Goal: Complete application form

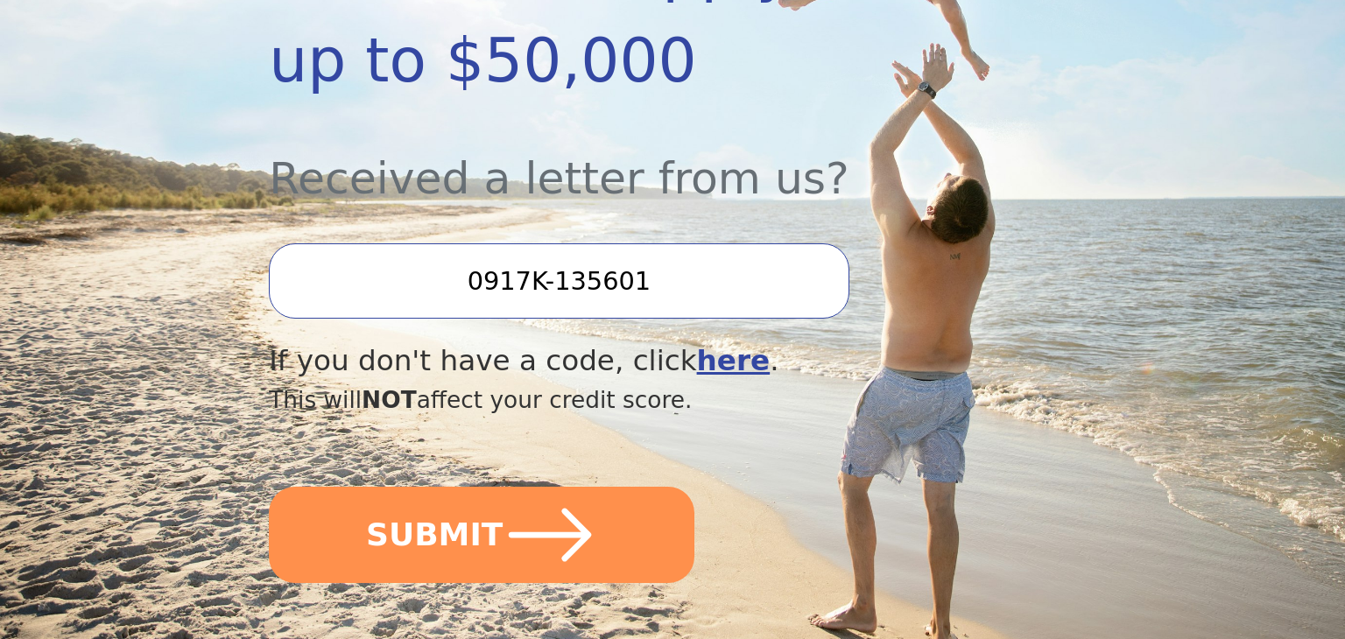
scroll to position [560, 0]
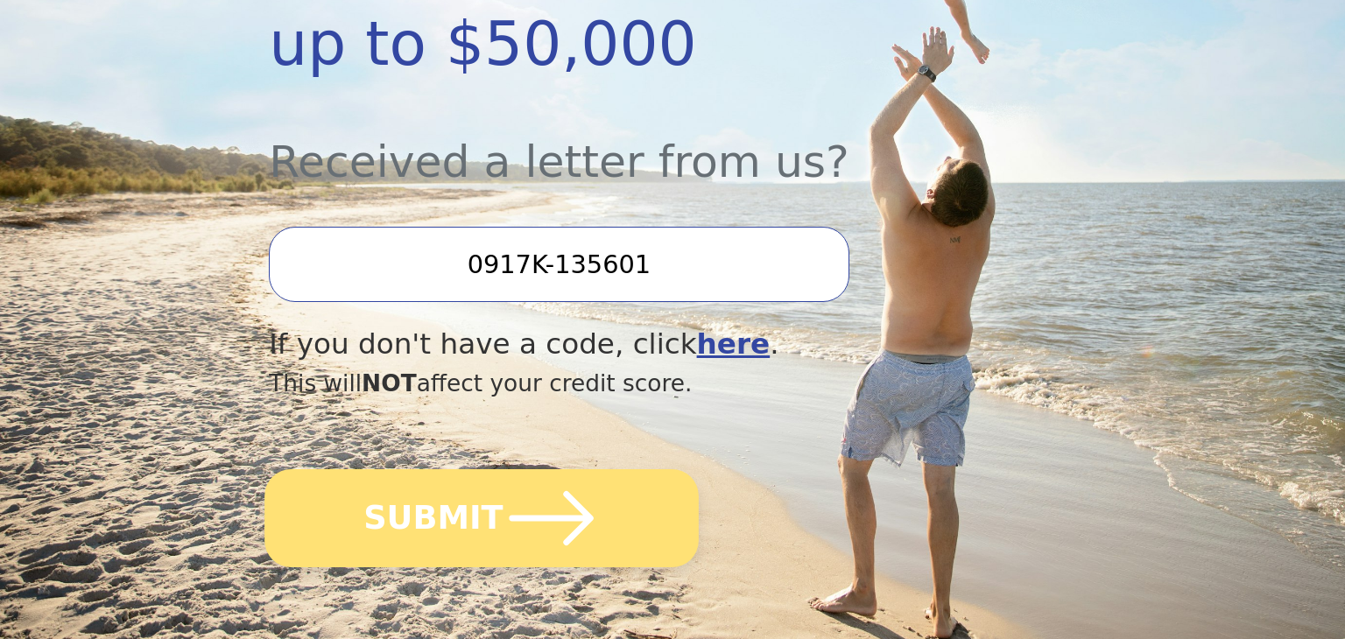
click at [488, 469] on button "SUBMIT" at bounding box center [481, 518] width 434 height 98
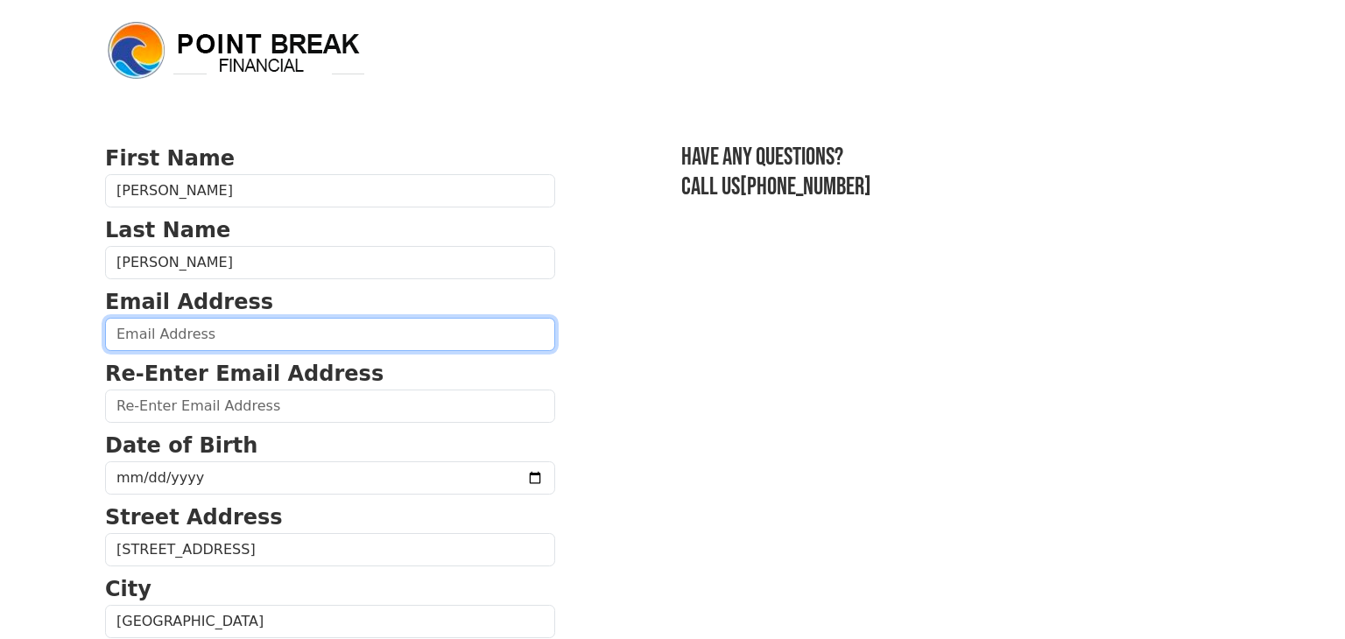
click at [373, 347] on input "email" at bounding box center [330, 334] width 450 height 33
type input "jeff.seidensticker@yahoo.com"
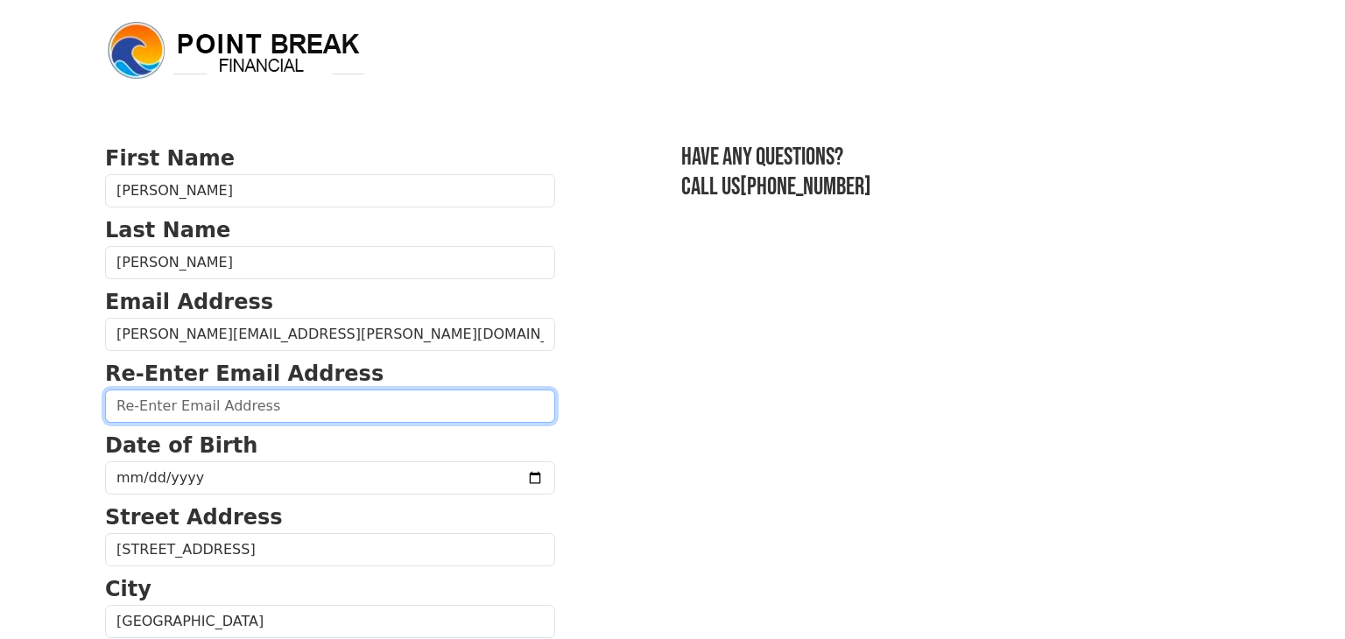
type input "jeff.seidensticker@yahoo.com"
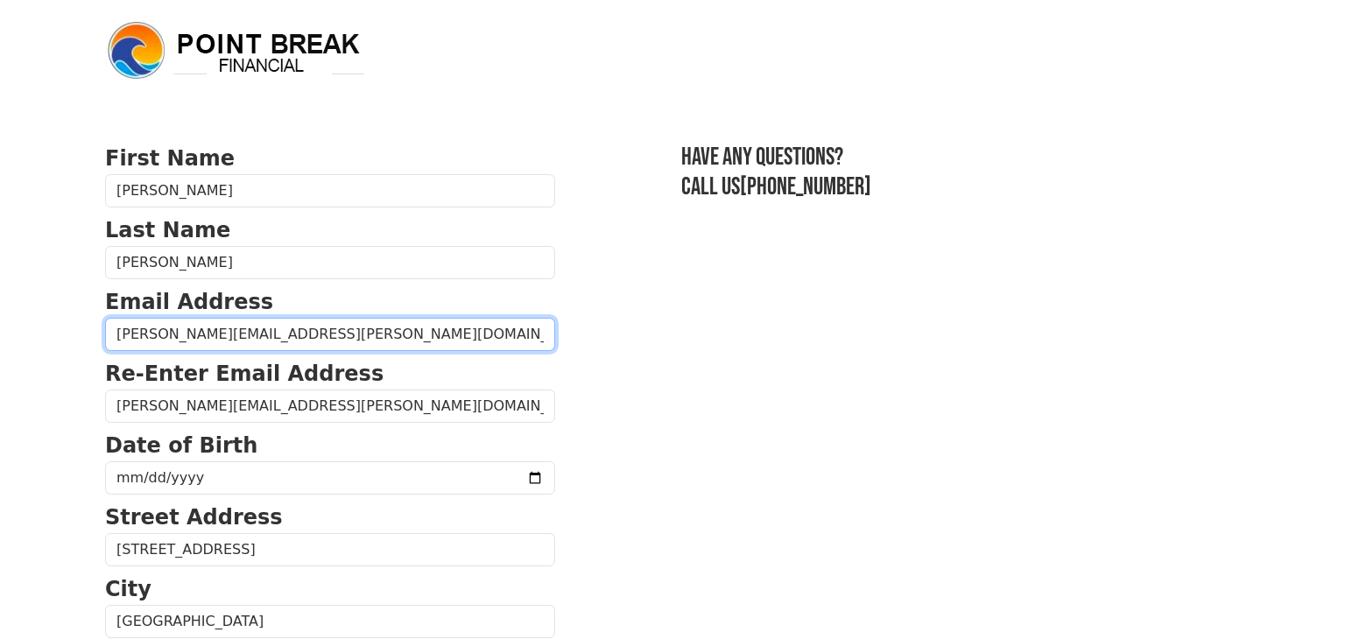
type input "(725) 277-2968"
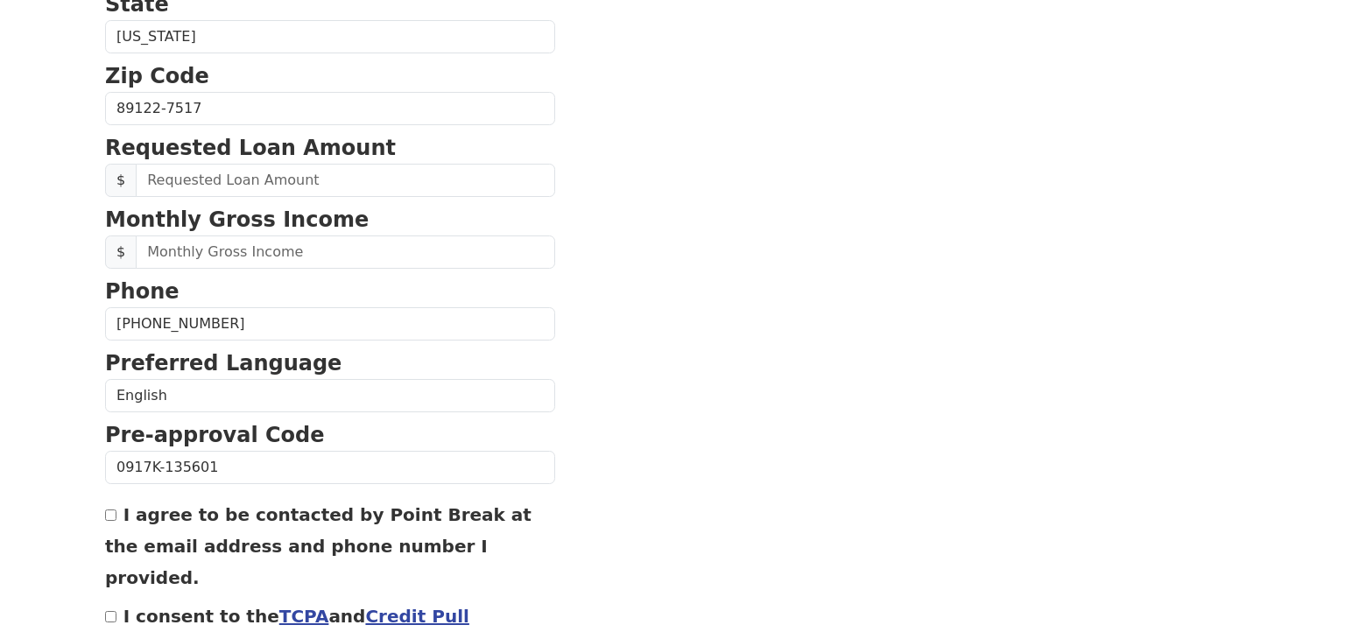
scroll to position [657, 0]
click at [932, 216] on section "First Name Jeffrey Last Name Seidensticker Email Address jeff.seidensticker@yah…" at bounding box center [672, 109] width 1135 height 1248
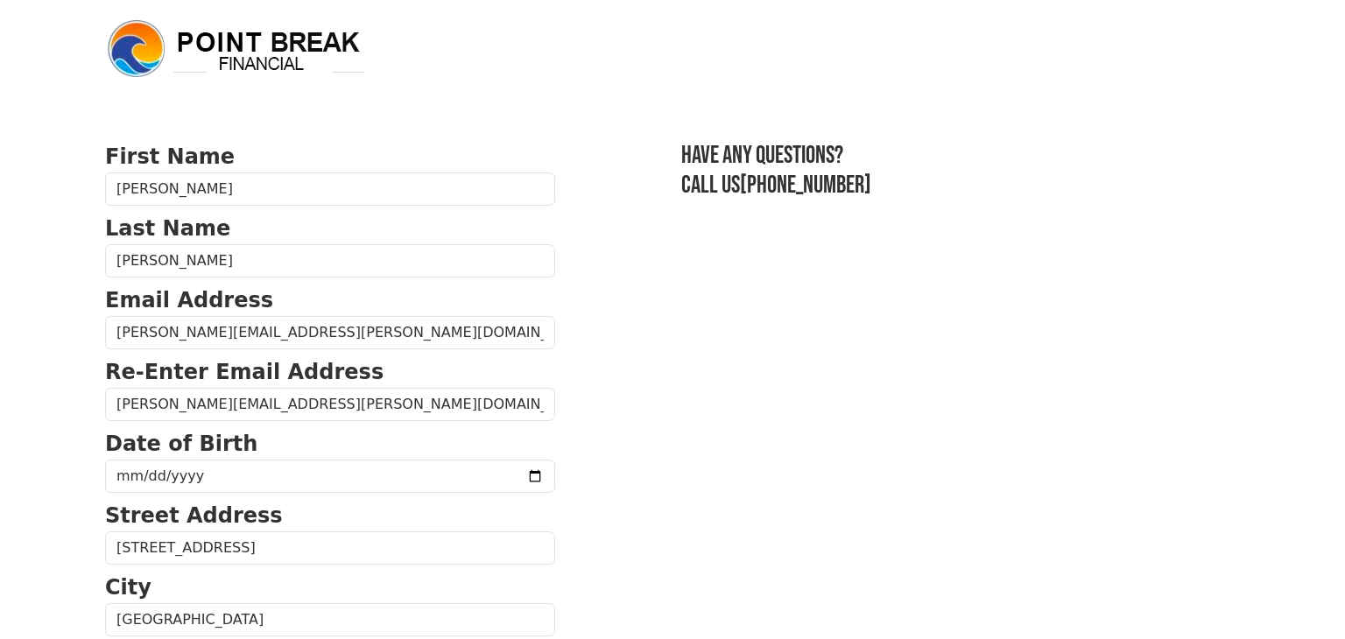
scroll to position [0, 0]
